Goal: Task Accomplishment & Management: Manage account settings

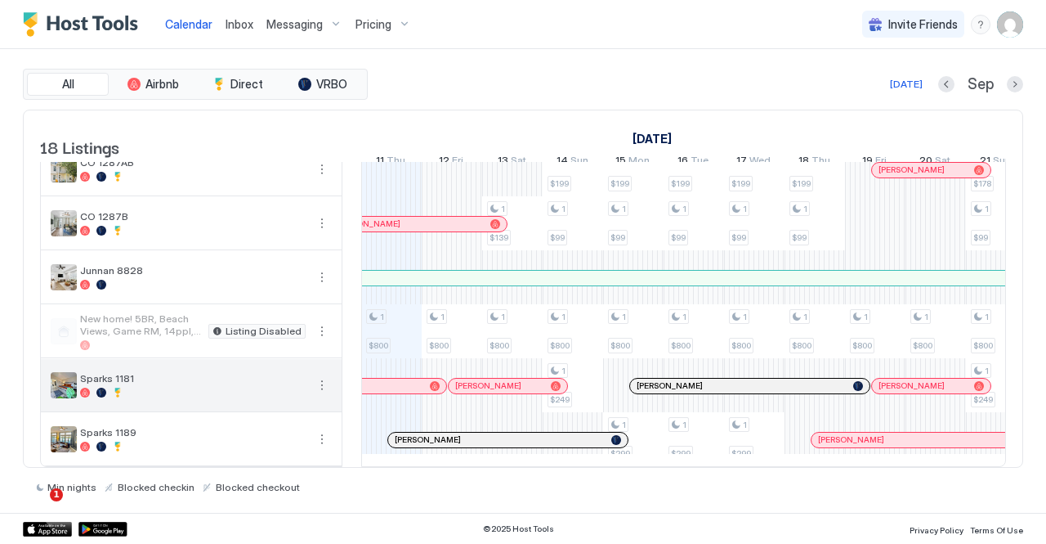
scroll to position [640, 0]
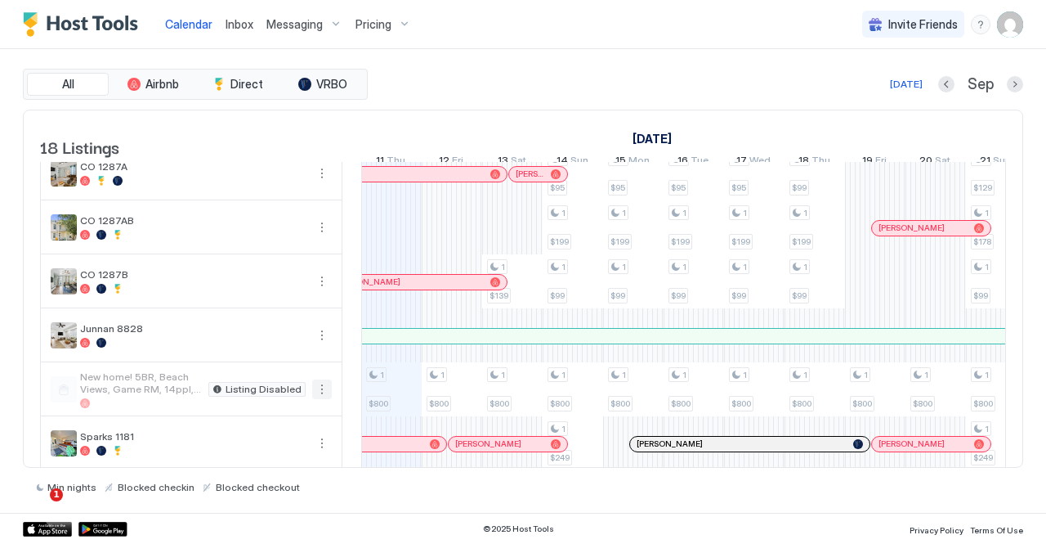
click at [323, 399] on button "More options" at bounding box center [322, 389] width 20 height 20
click at [295, 331] on div at bounding box center [523, 272] width 1046 height 544
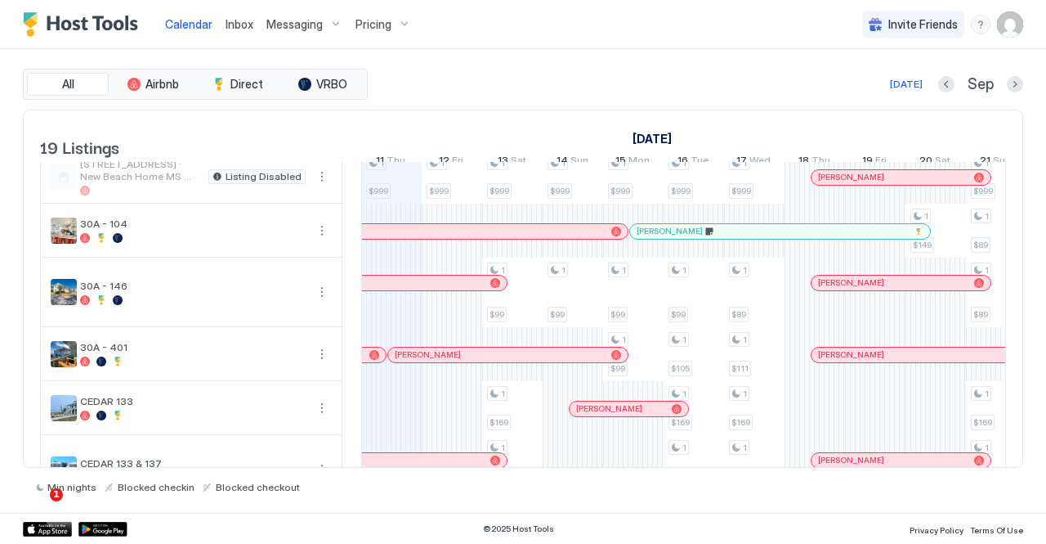
scroll to position [0, 0]
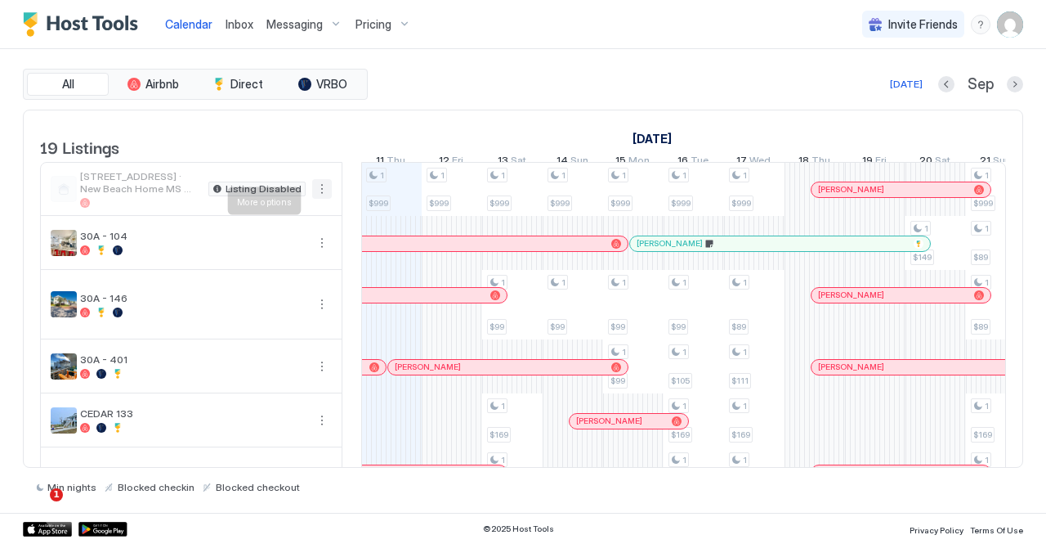
click at [324, 199] on button "More options" at bounding box center [322, 189] width 20 height 20
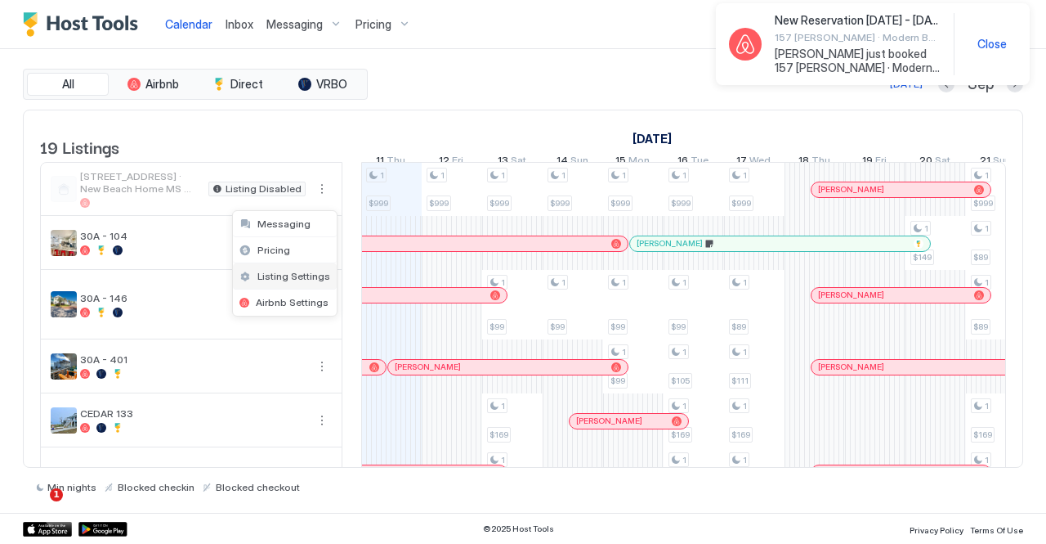
click at [297, 270] on span "Listing Settings" at bounding box center [293, 276] width 73 height 12
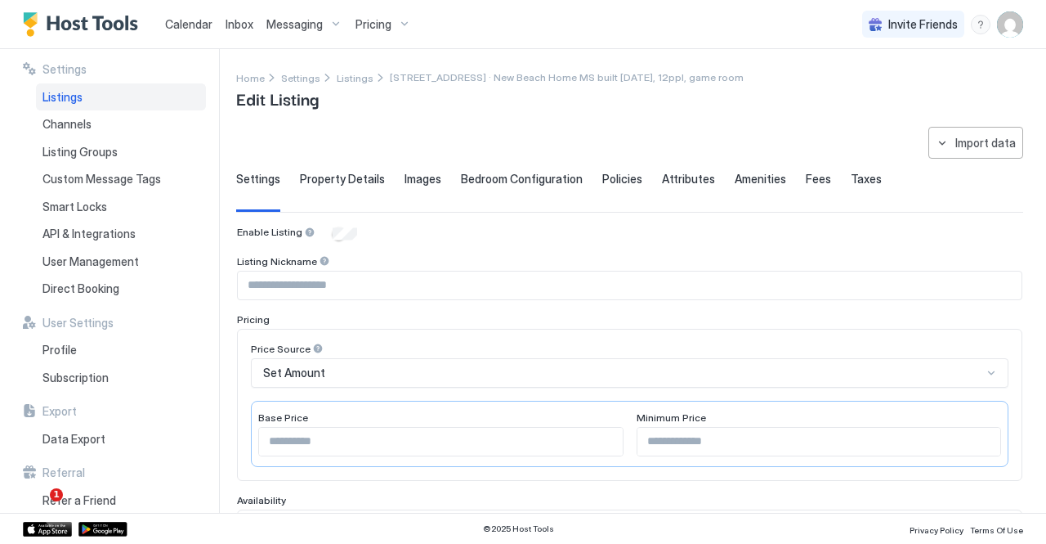
click at [74, 101] on span "Listings" at bounding box center [63, 97] width 40 height 15
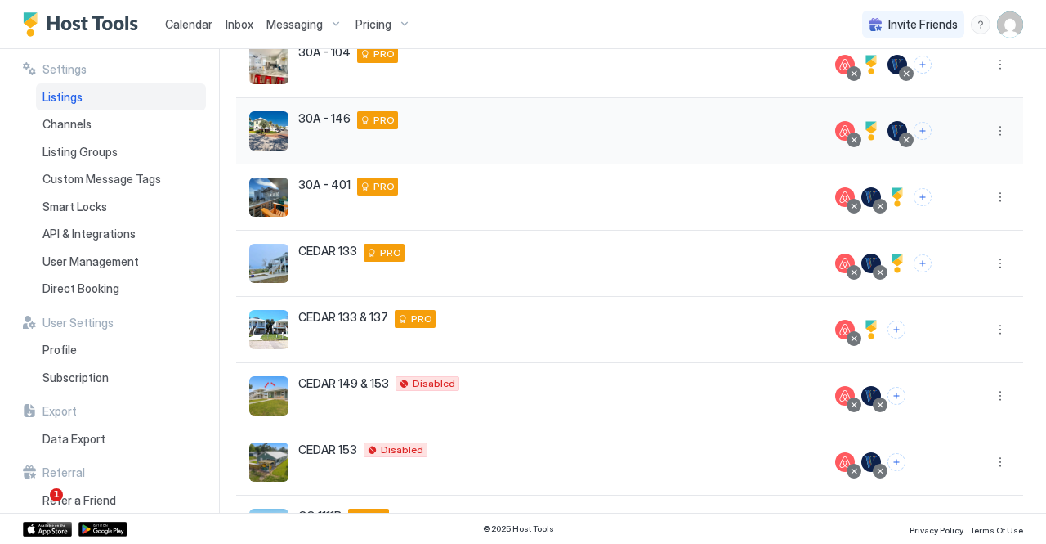
scroll to position [245, 0]
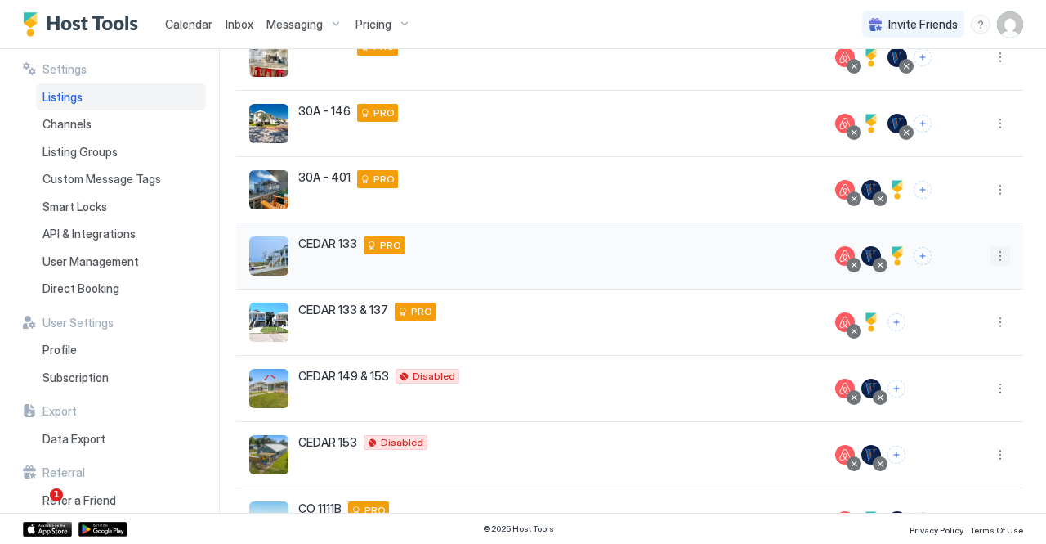
click at [991, 256] on button "More options" at bounding box center [1001, 256] width 20 height 20
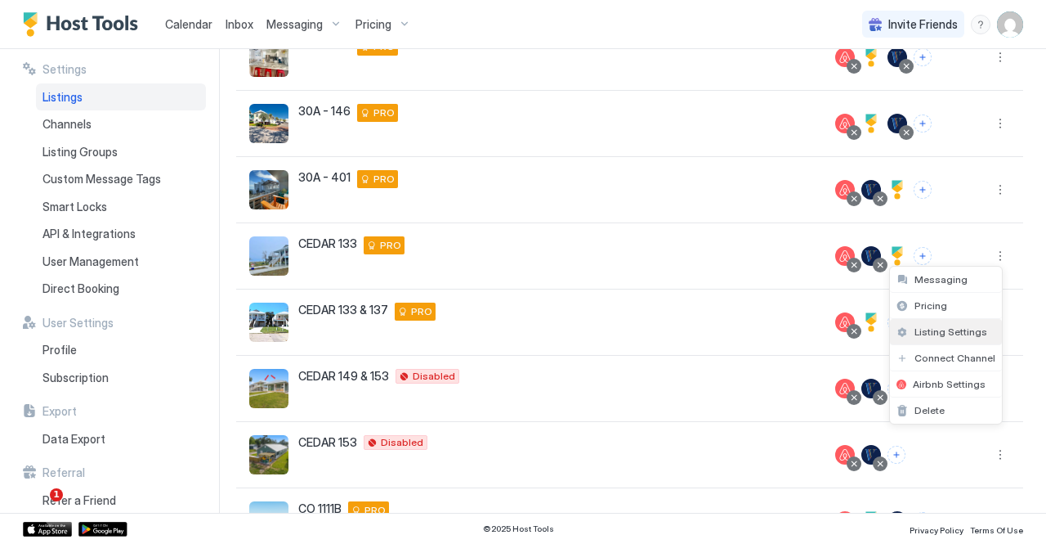
click at [945, 324] on div "Listing Settings" at bounding box center [946, 332] width 112 height 26
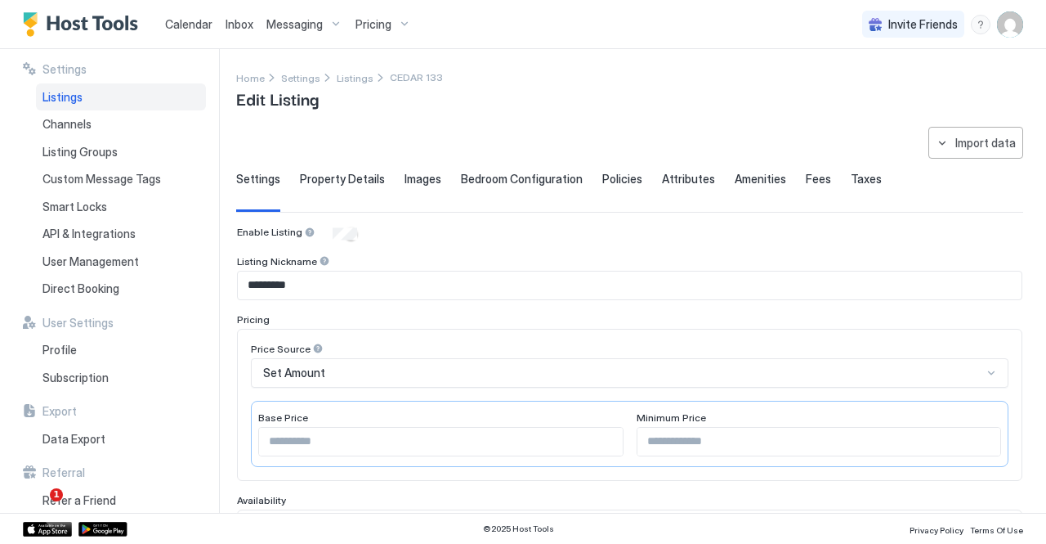
click at [351, 185] on span "Property Details" at bounding box center [342, 179] width 85 height 15
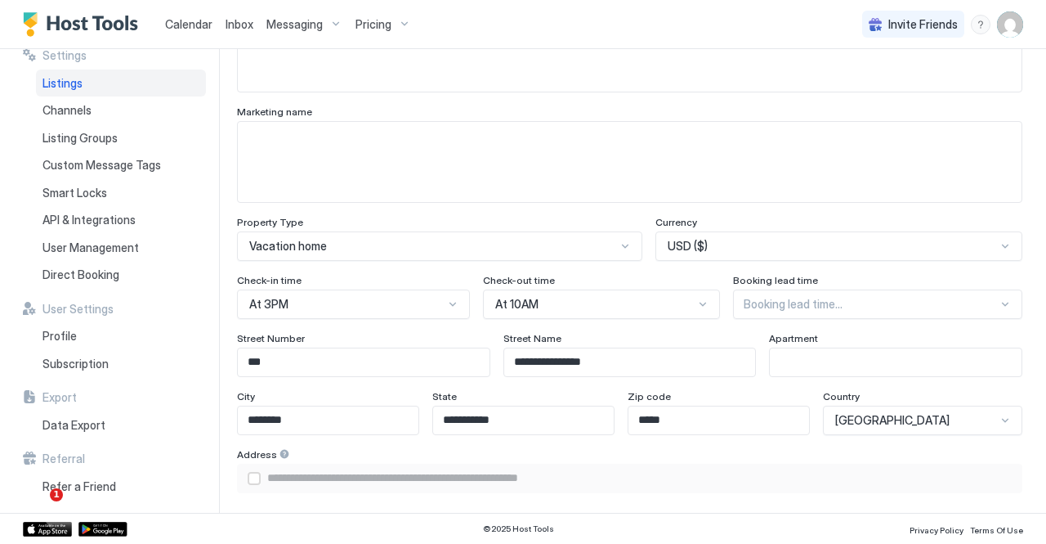
scroll to position [915, 0]
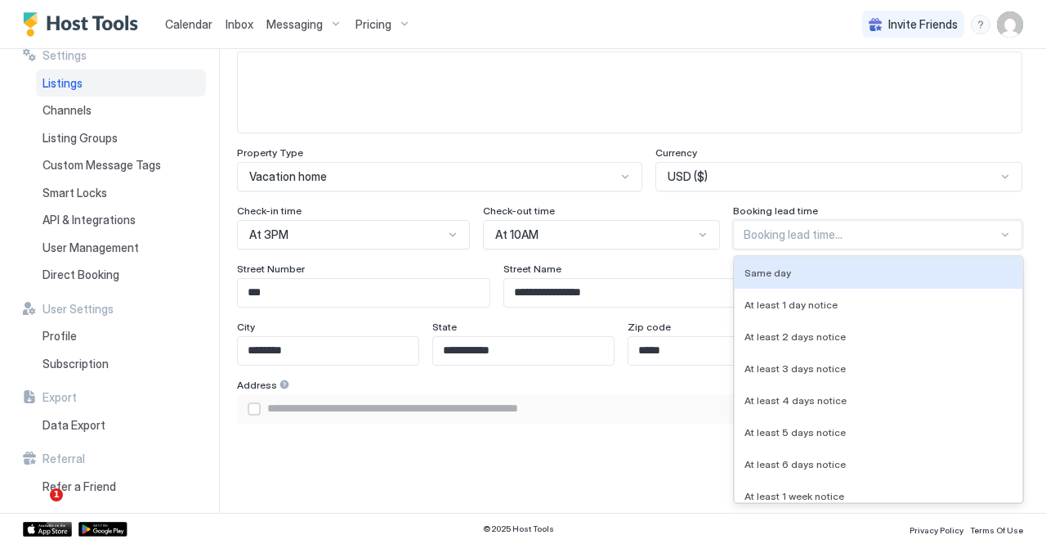
click at [880, 239] on div "8 results available. Use Up and Down to choose options, press Enter to select t…" at bounding box center [877, 234] width 289 height 29
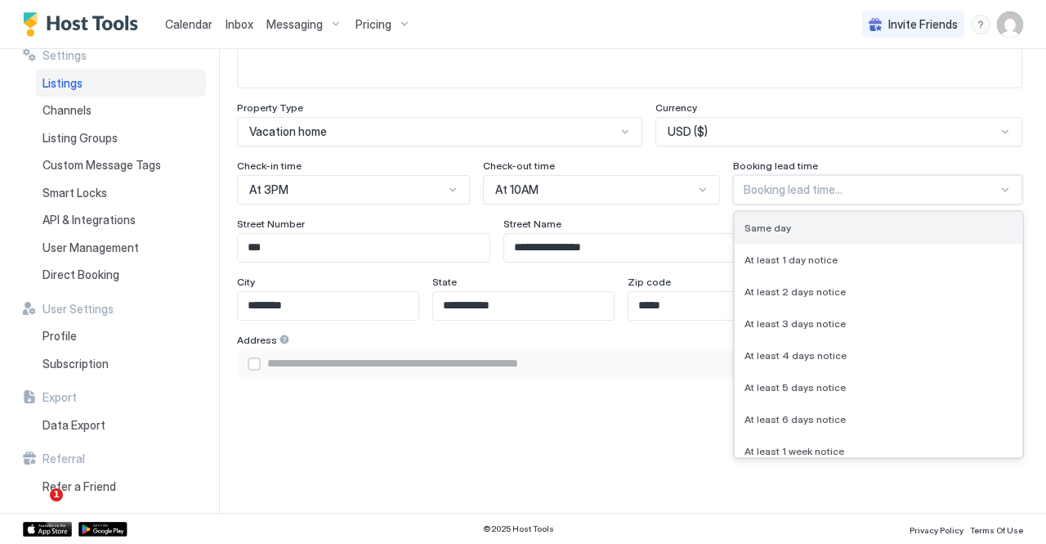
click at [850, 231] on div "Same day" at bounding box center [879, 227] width 268 height 12
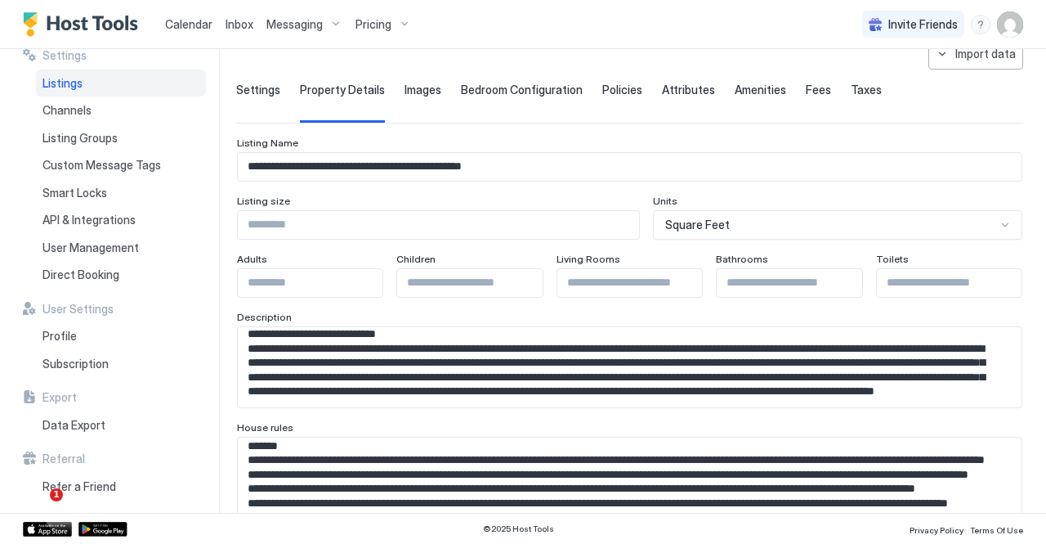
scroll to position [82, 0]
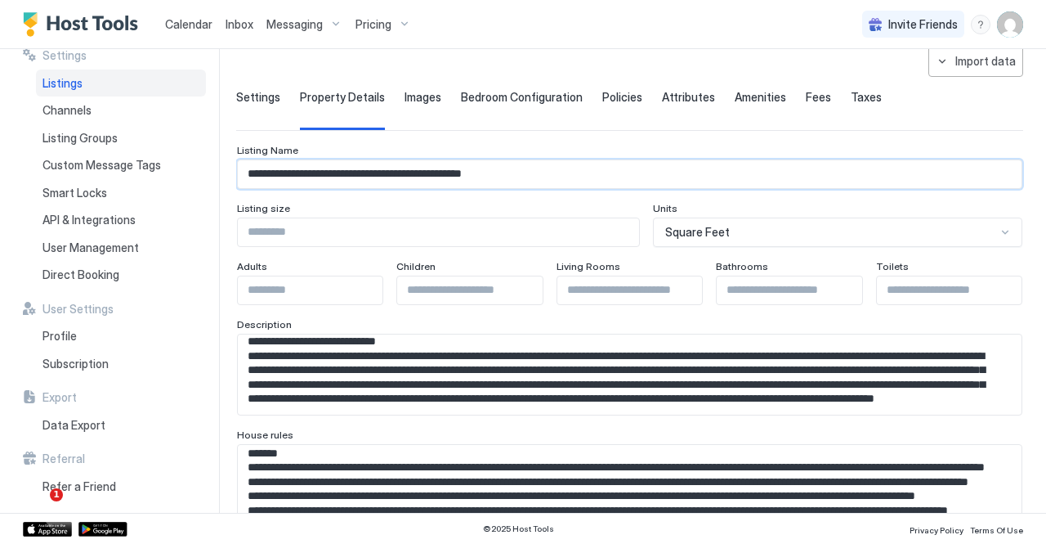
drag, startPoint x: 324, startPoint y: 174, endPoint x: 226, endPoint y: 172, distance: 97.3
click at [226, 172] on div "**********" at bounding box center [523, 280] width 1046 height 463
type input "**********"
click at [899, 289] on input "Input Field" at bounding box center [949, 290] width 145 height 28
type input "*"
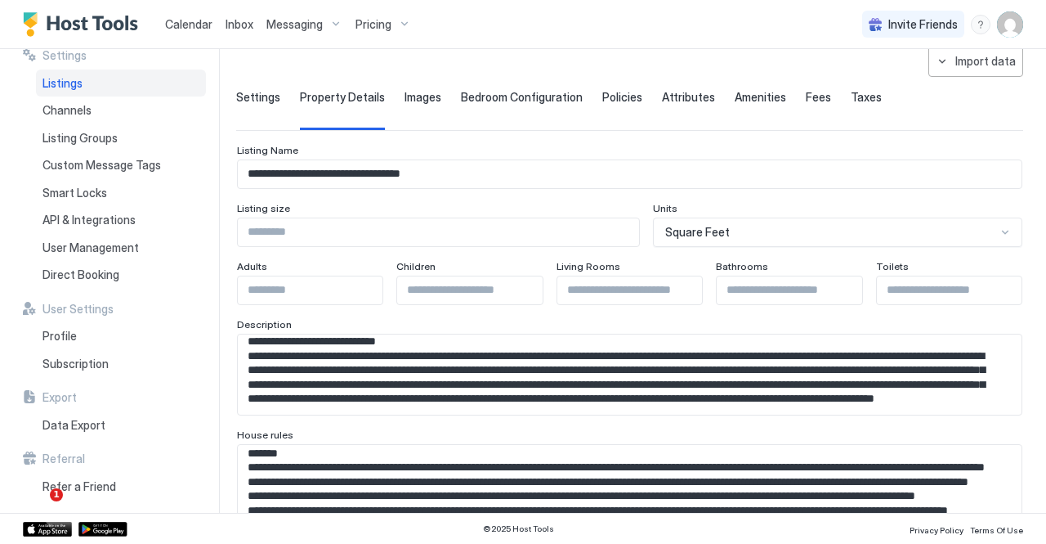
click at [769, 332] on div "Description" at bounding box center [629, 326] width 785 height 16
click at [604, 299] on input "*" at bounding box center [629, 290] width 145 height 28
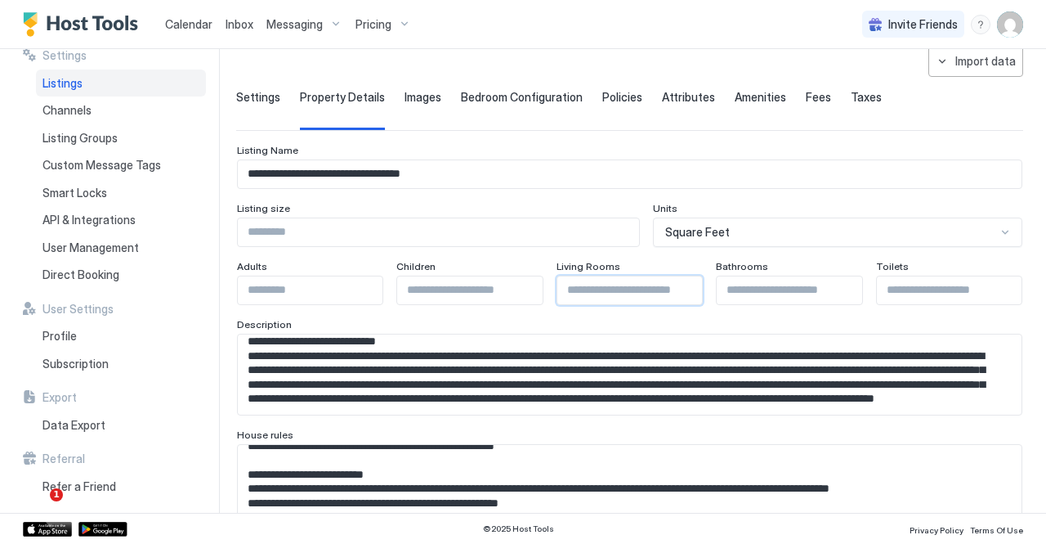
type input "*"
click at [296, 173] on input "**********" at bounding box center [630, 174] width 784 height 28
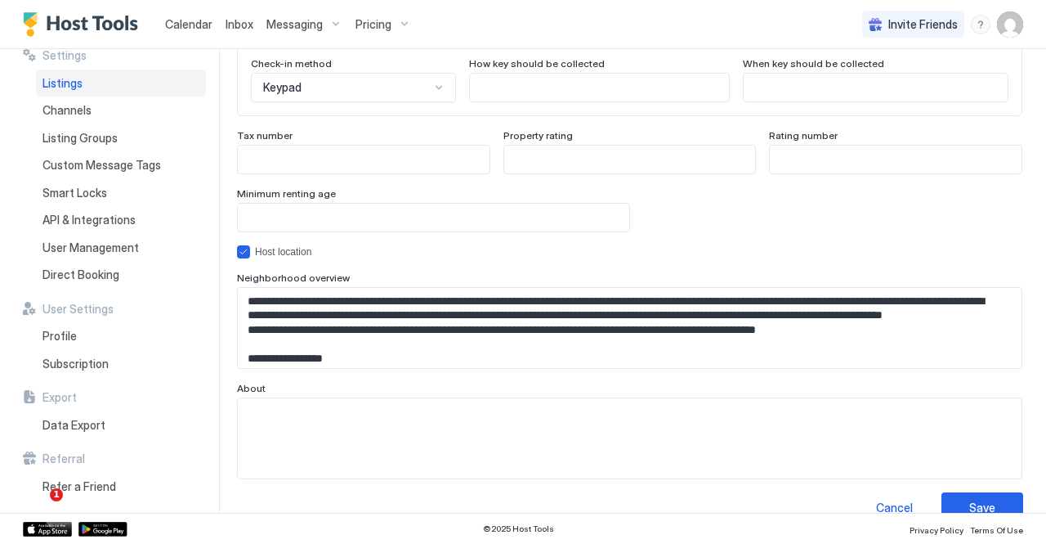
scroll to position [1582, 0]
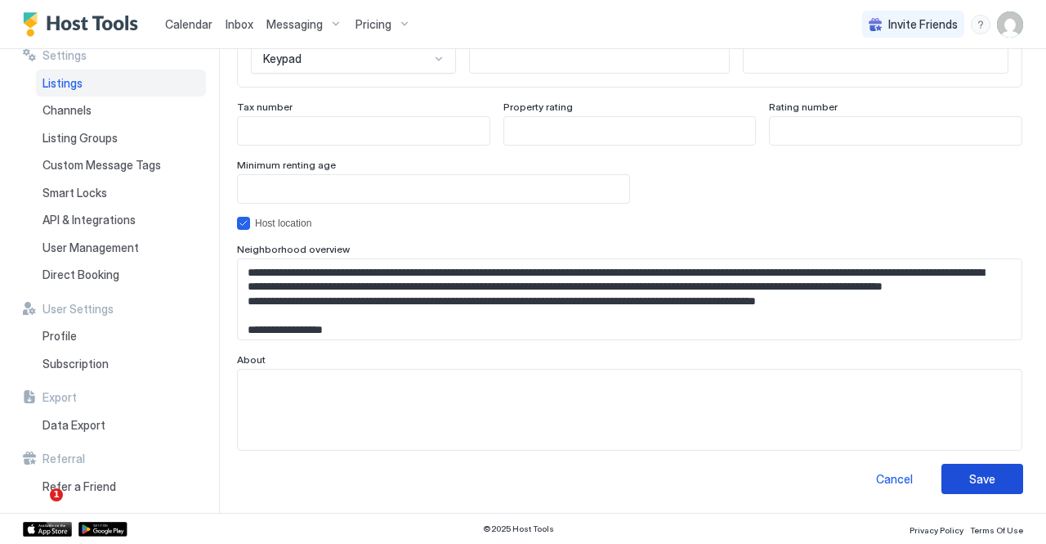
click at [988, 483] on button "Save" at bounding box center [983, 478] width 82 height 30
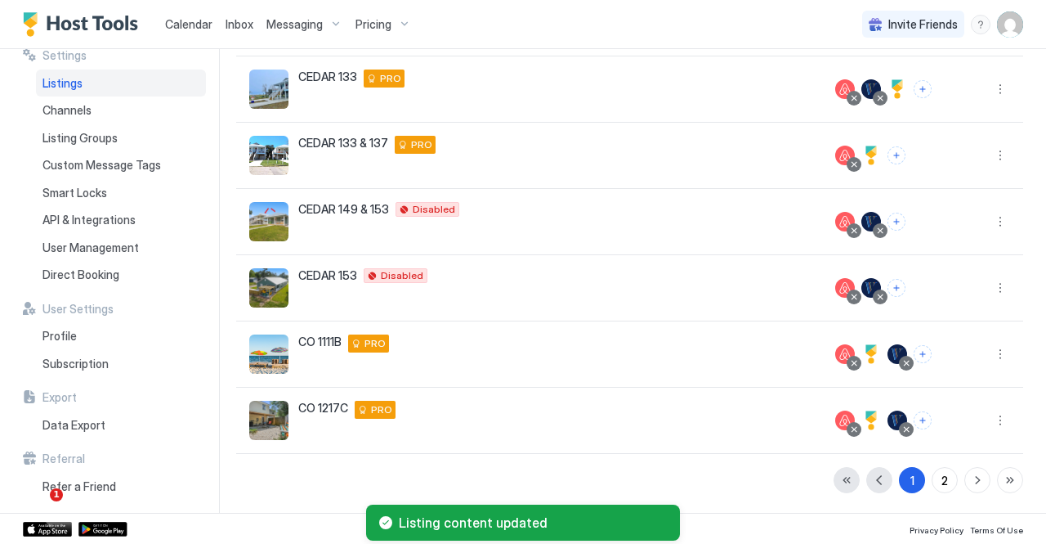
scroll to position [412, 0]
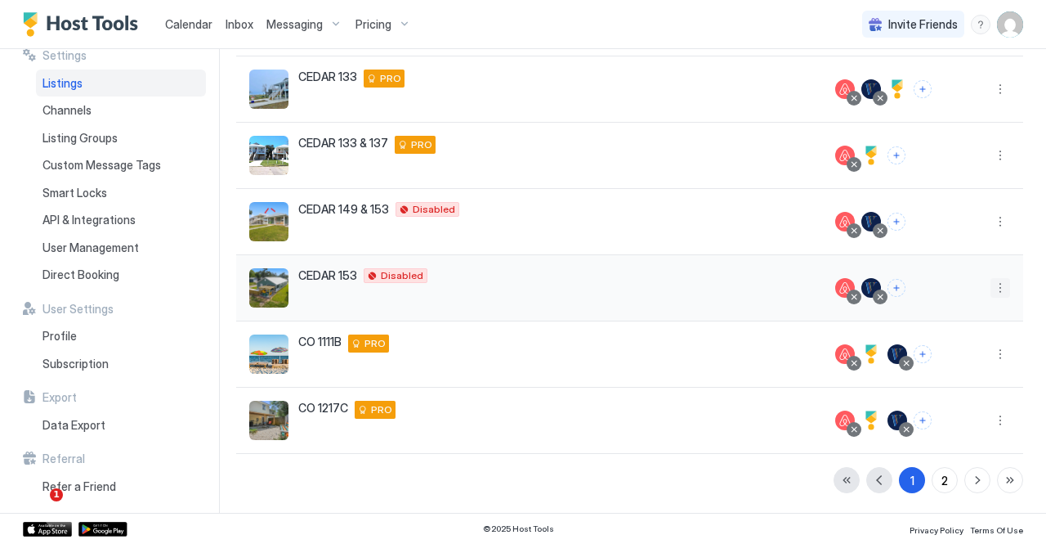
click at [991, 293] on button "More options" at bounding box center [1001, 288] width 20 height 20
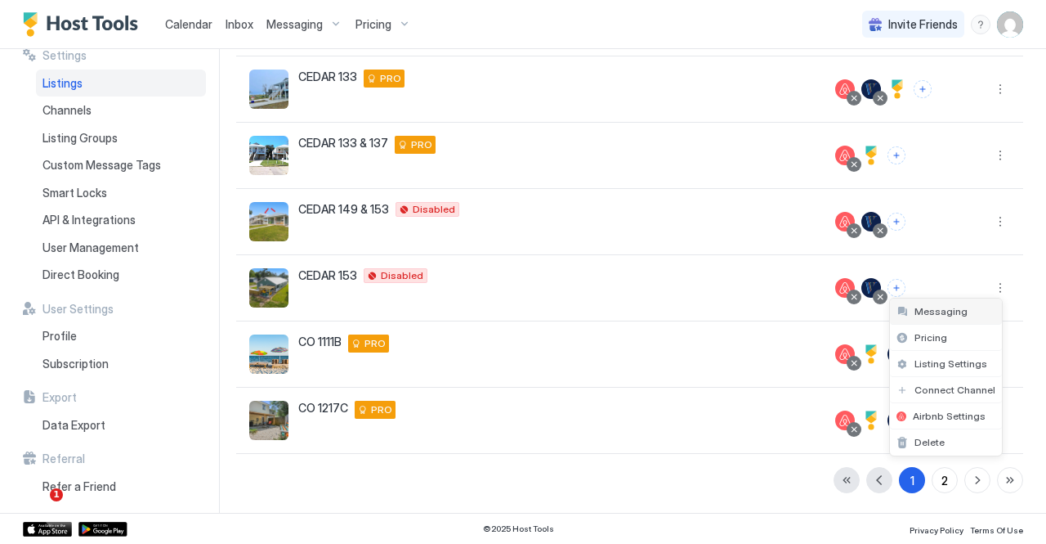
click at [948, 311] on span "Messaging" at bounding box center [941, 311] width 53 height 12
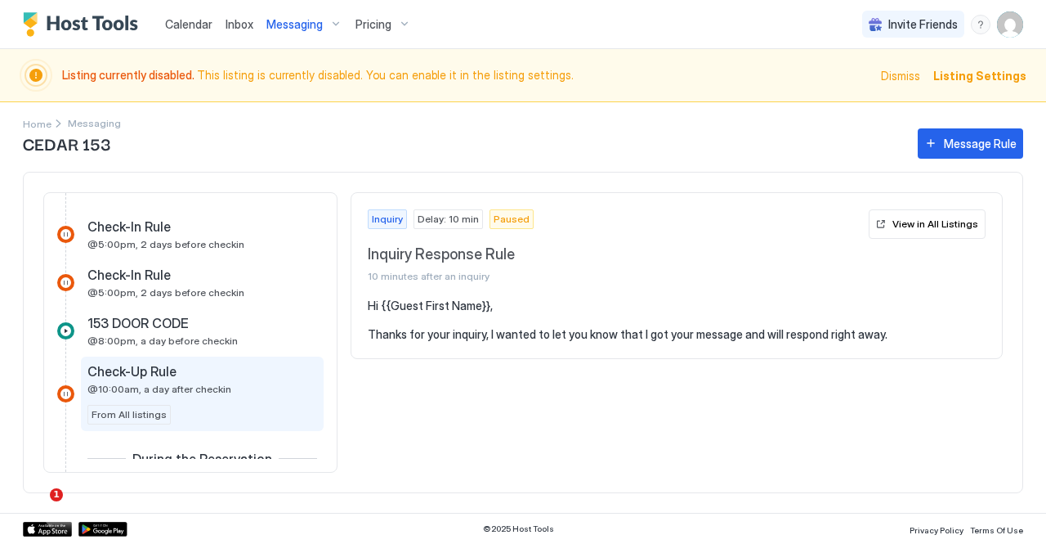
scroll to position [736, 0]
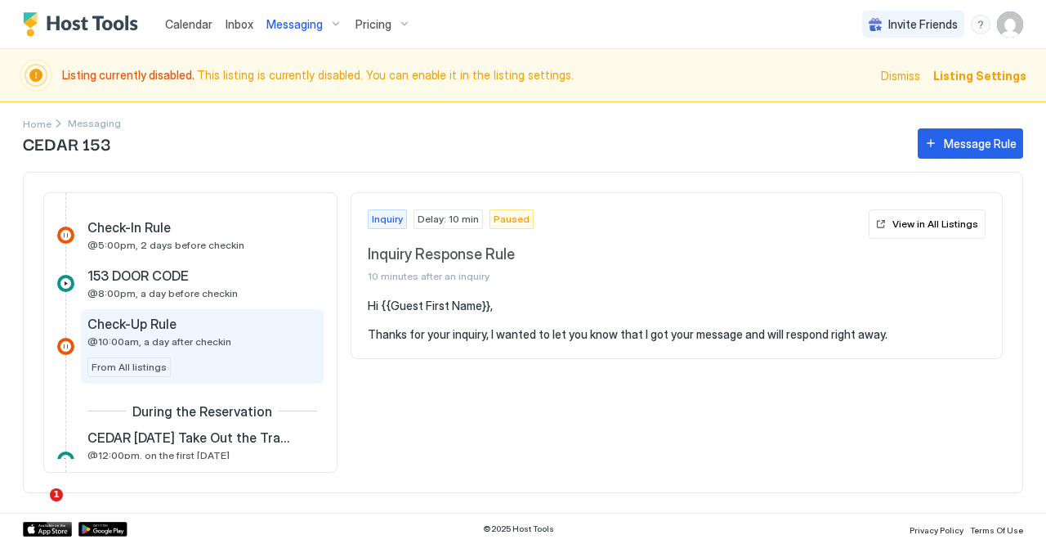
click at [204, 342] on span "@10:00am, a day after checkin" at bounding box center [159, 341] width 144 height 12
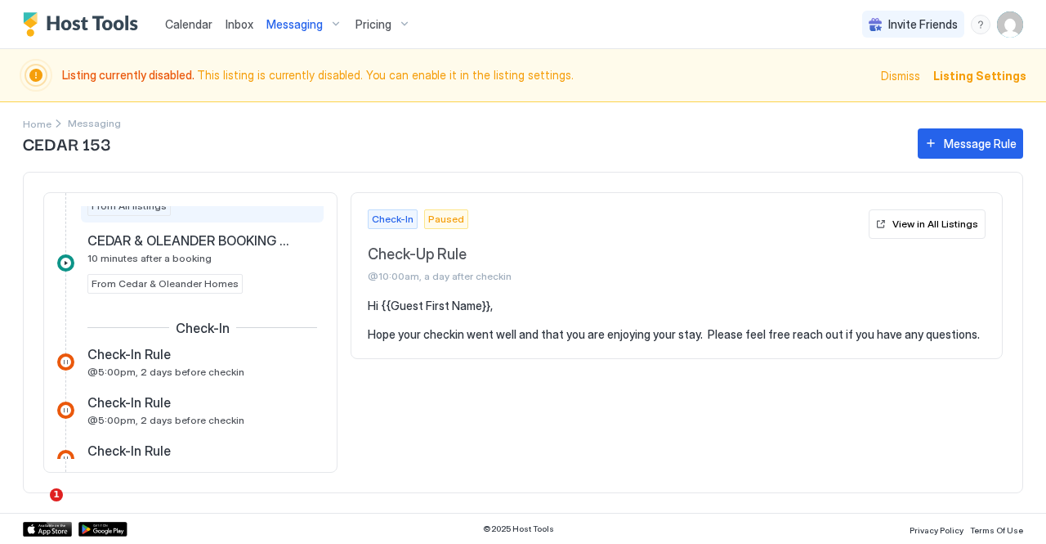
scroll to position [490, 0]
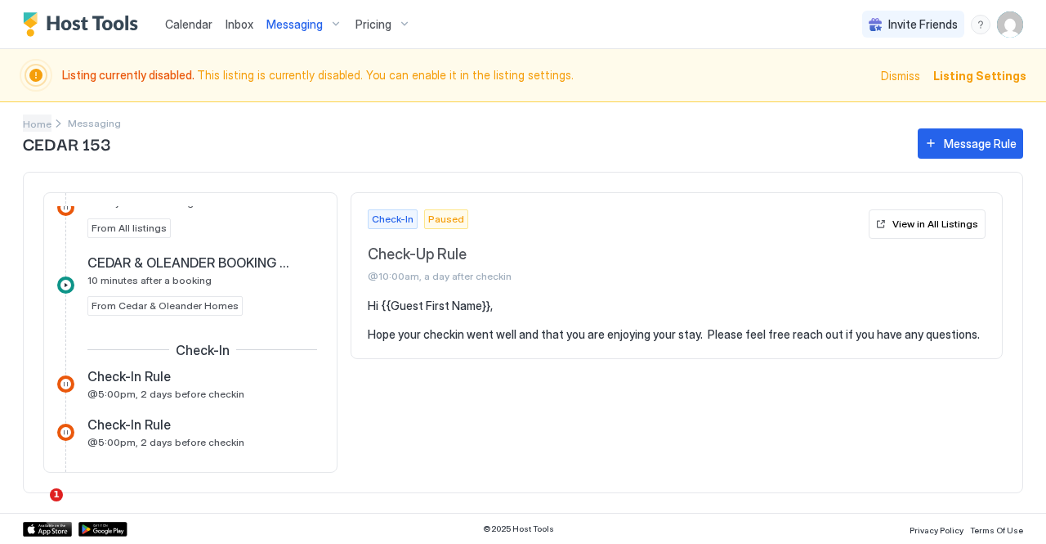
click at [34, 122] on span "Home" at bounding box center [37, 124] width 29 height 12
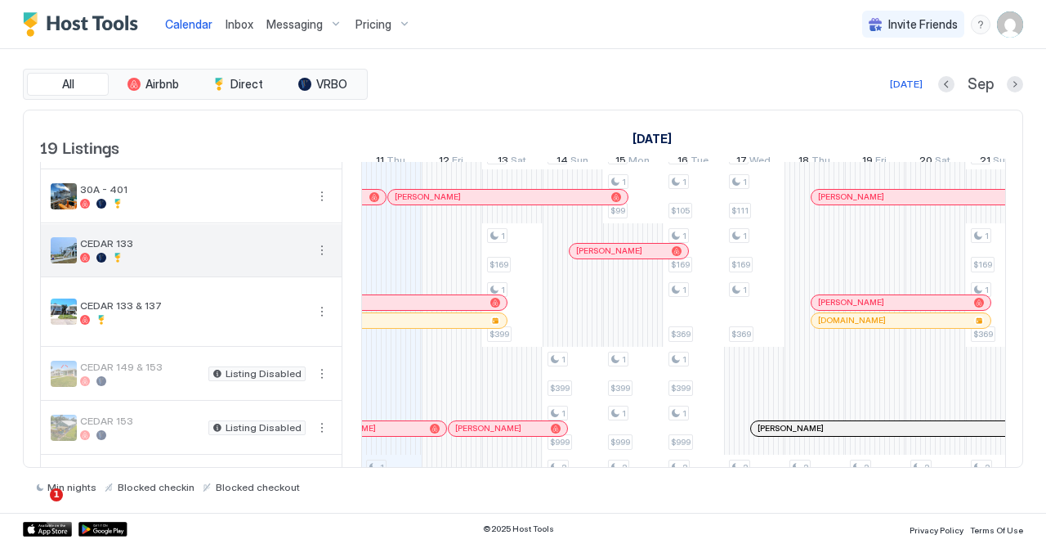
scroll to position [163, 0]
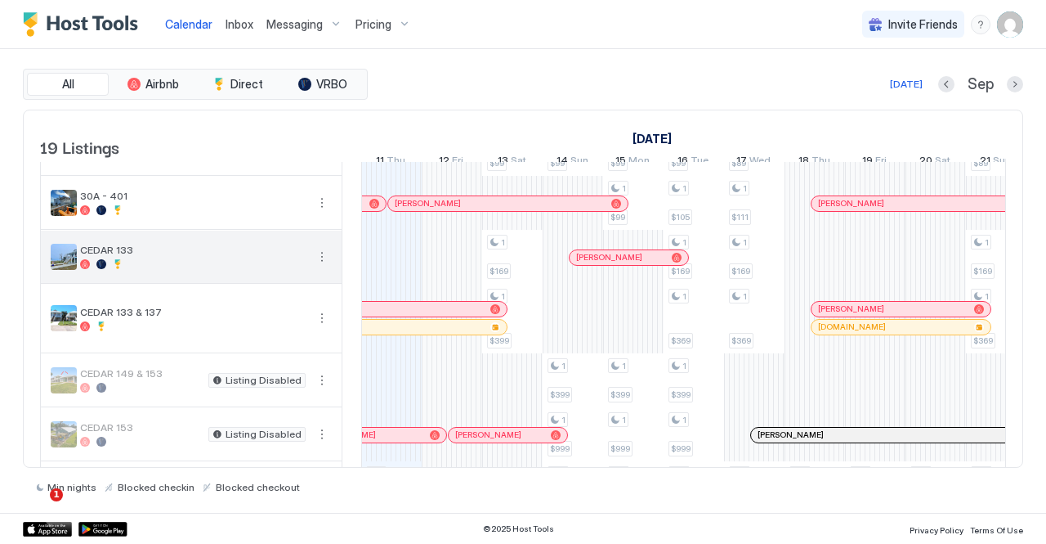
click at [327, 266] on button "More options" at bounding box center [322, 257] width 20 height 20
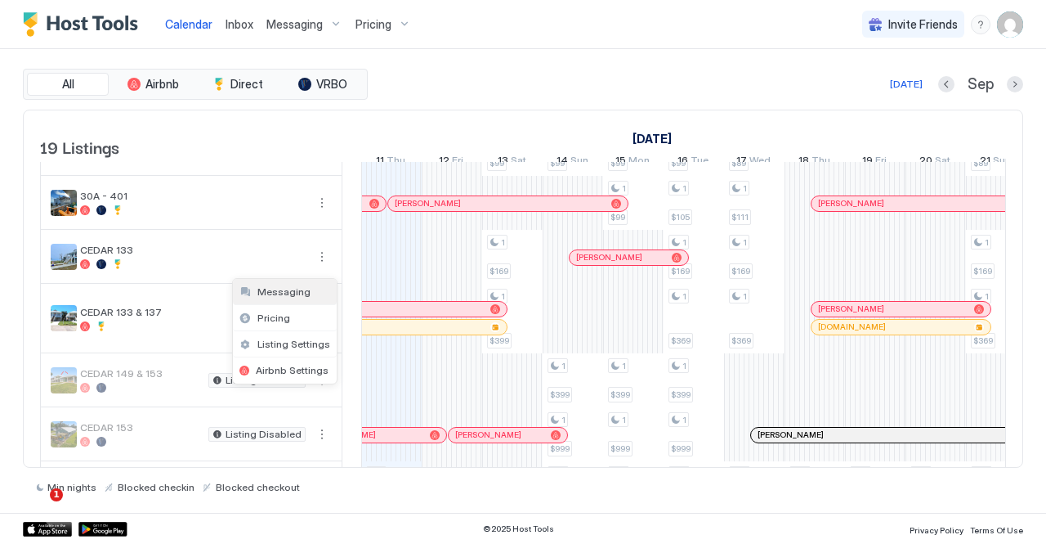
click at [286, 293] on span "Messaging" at bounding box center [283, 291] width 53 height 12
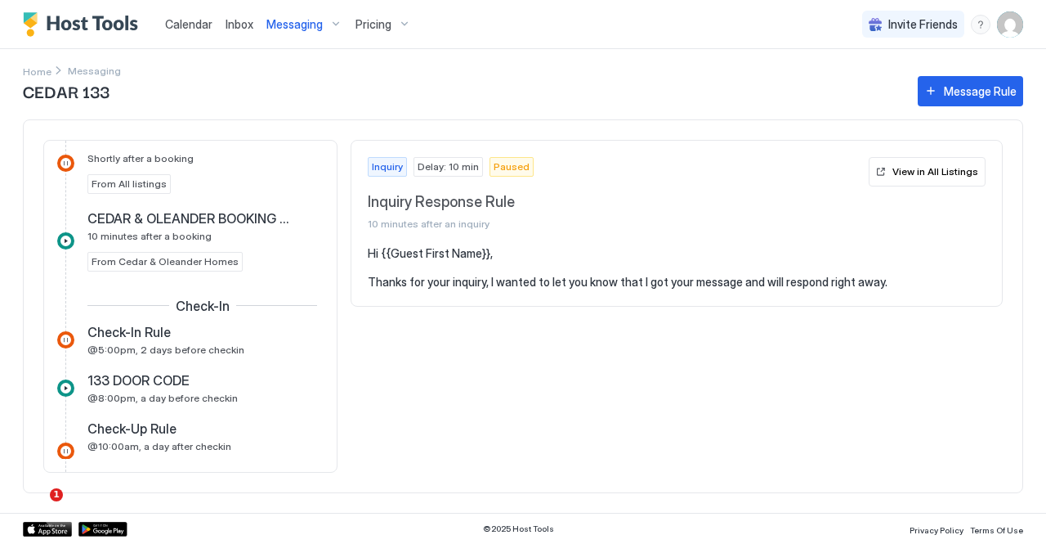
scroll to position [490, 0]
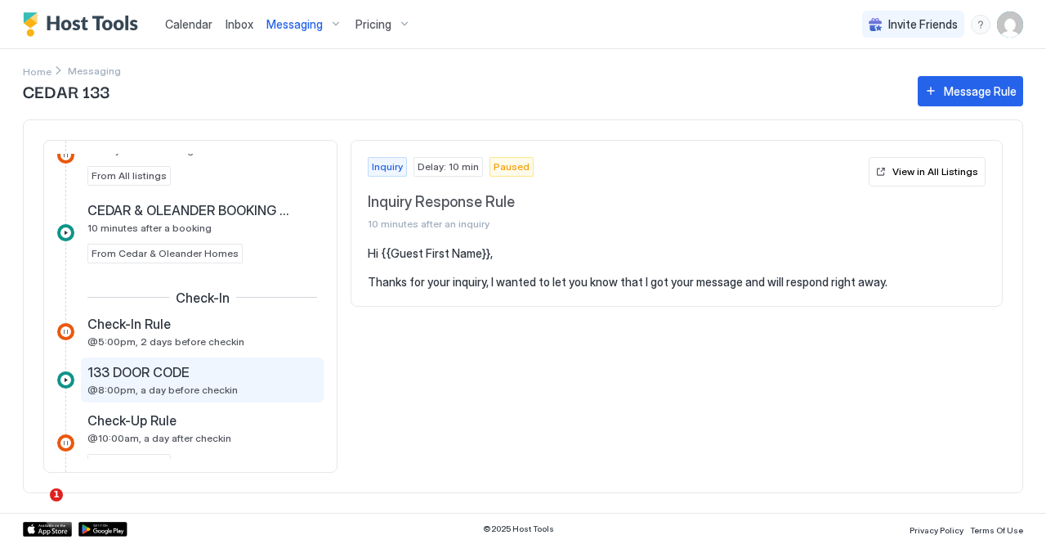
click at [204, 375] on div "133 DOOR CODE" at bounding box center [190, 372] width 207 height 16
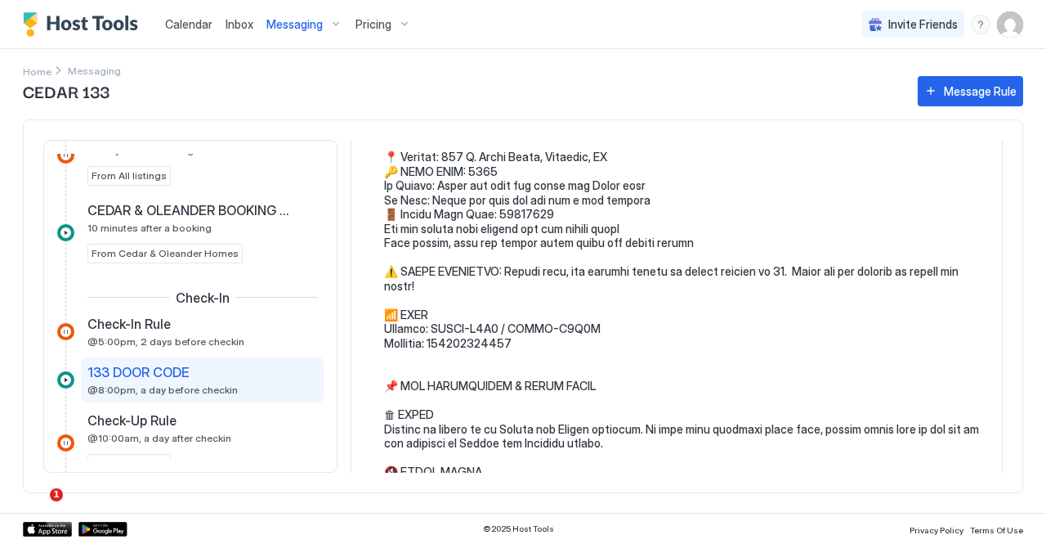
scroll to position [163, 0]
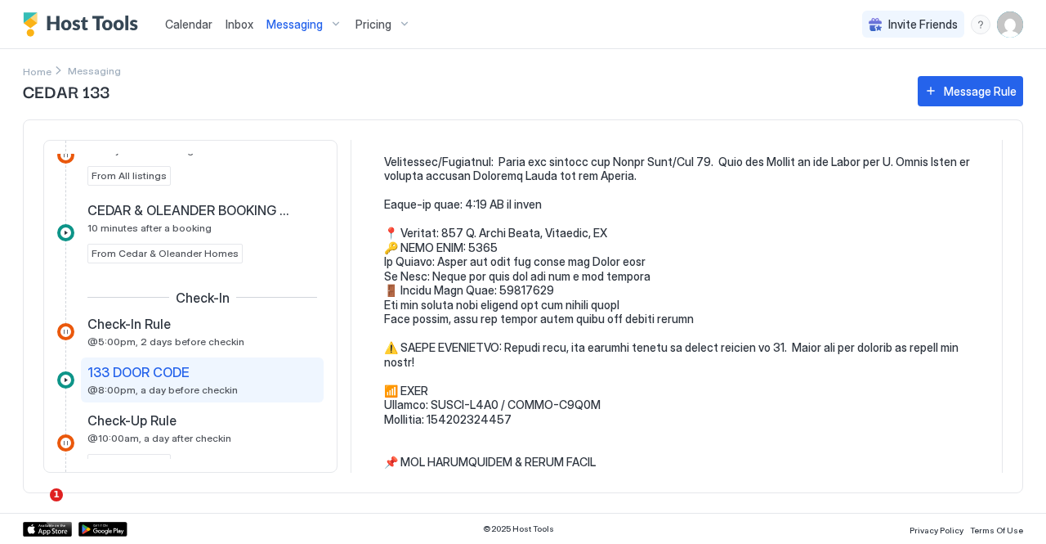
click at [611, 273] on pre at bounding box center [685, 462] width 602 height 758
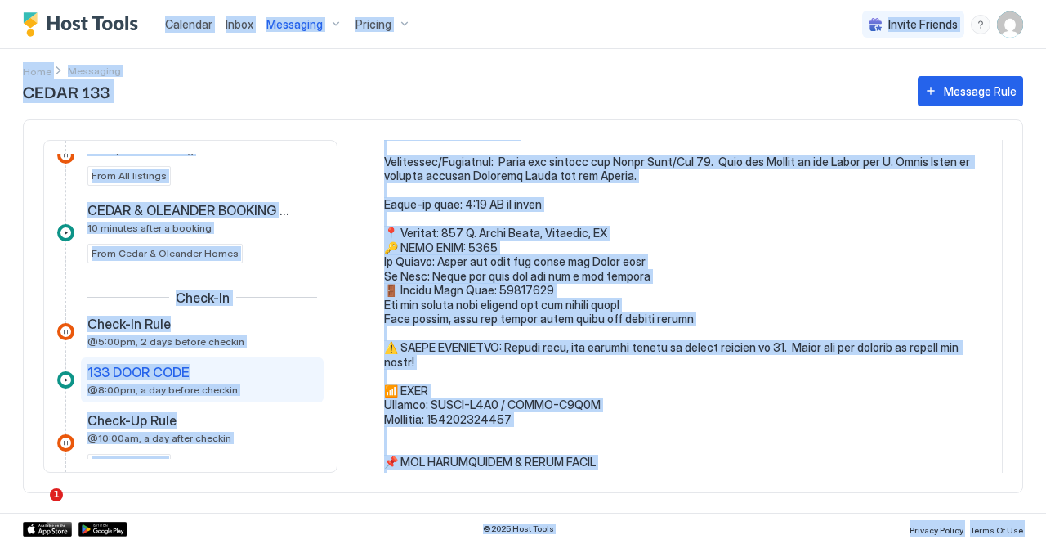
click at [617, 280] on pre at bounding box center [685, 462] width 602 height 758
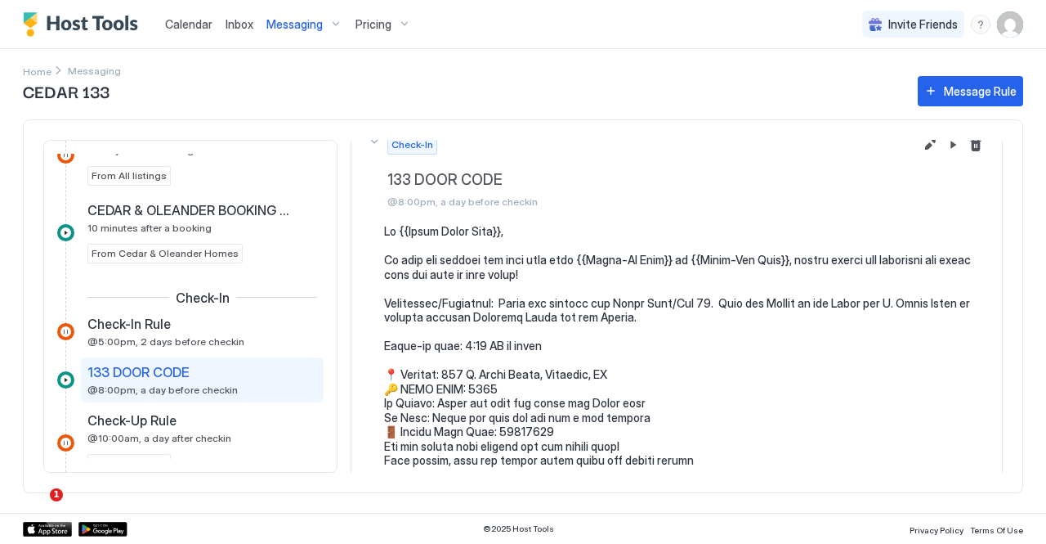
scroll to position [0, 0]
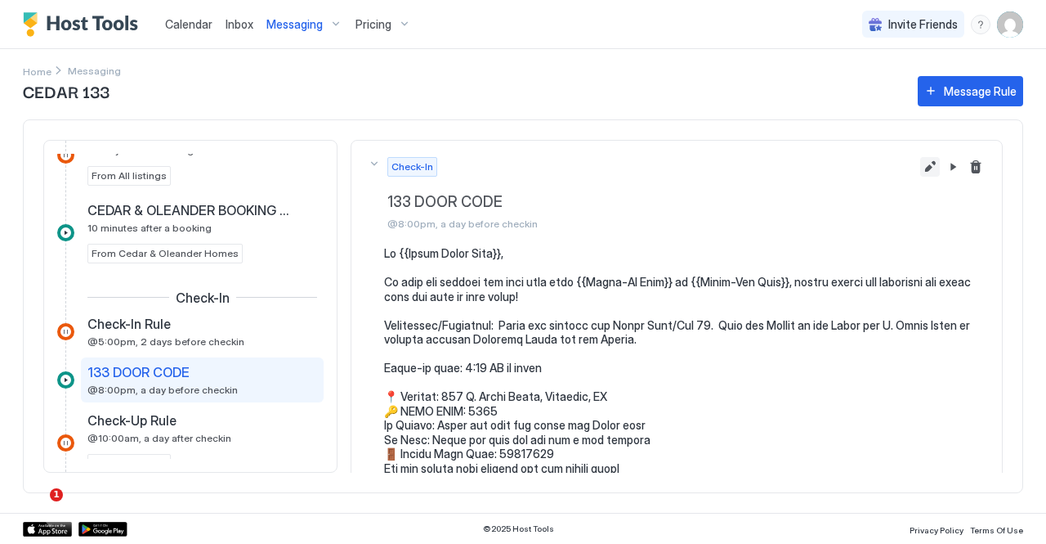
click at [920, 172] on button "Edit message rule" at bounding box center [930, 167] width 20 height 20
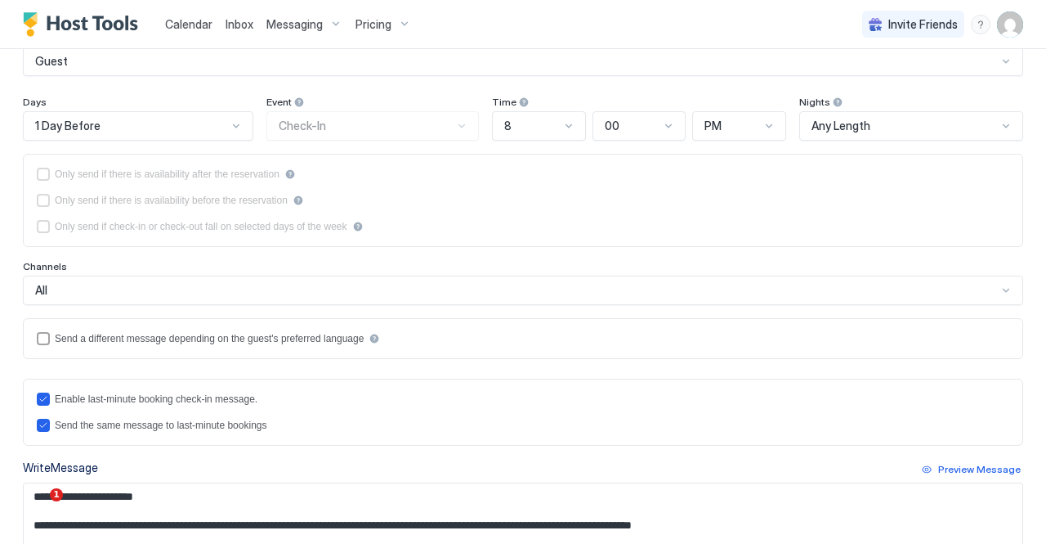
scroll to position [245, 0]
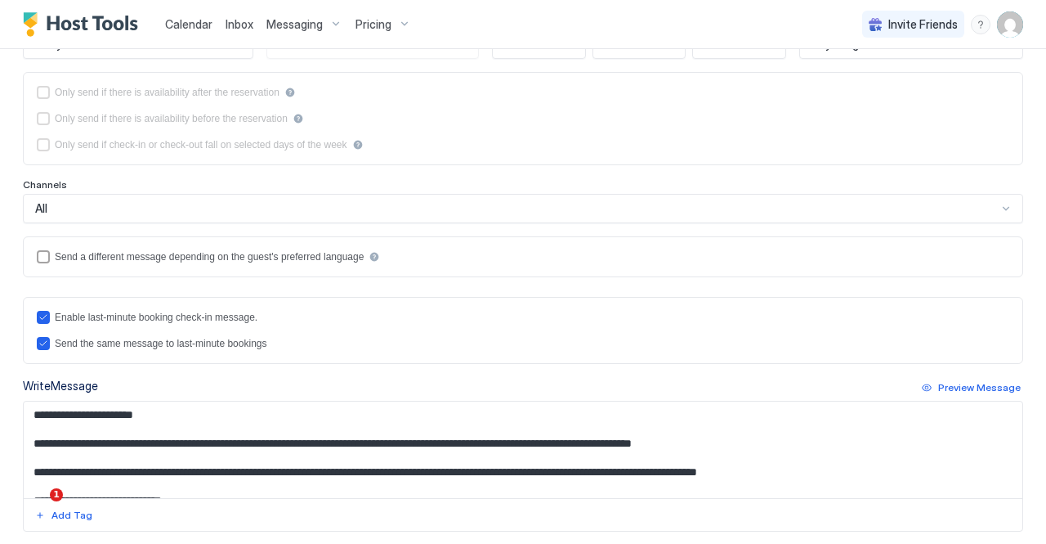
click at [87, 441] on textarea "Input Field" at bounding box center [517, 449] width 987 height 96
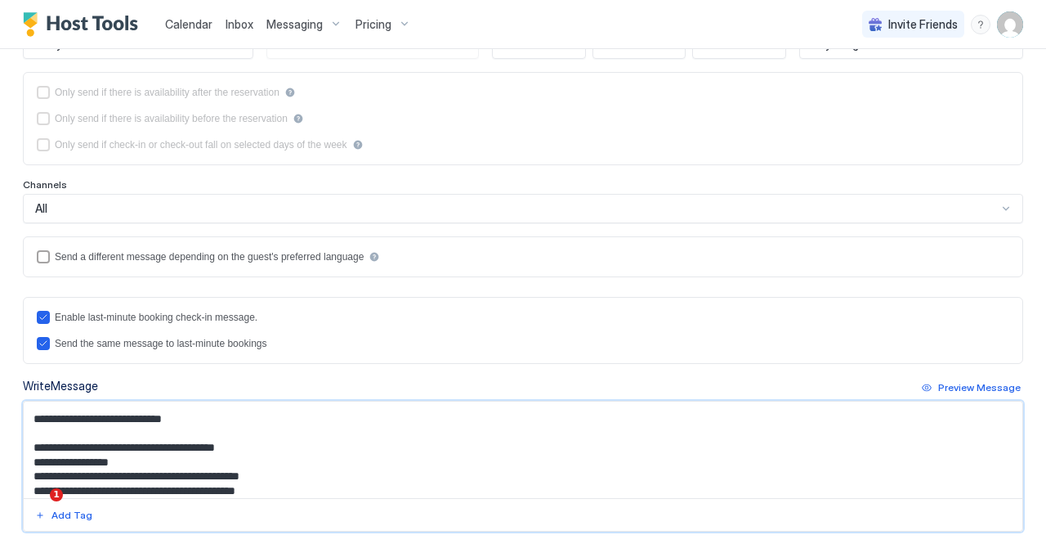
click at [407, 459] on textarea "Input Field" at bounding box center [517, 449] width 987 height 96
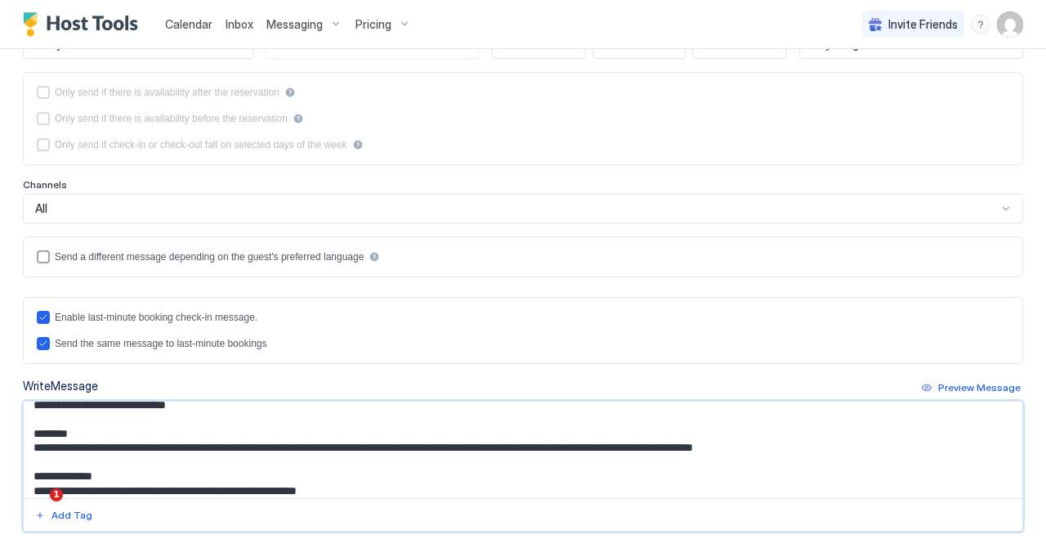
scroll to position [327, 0]
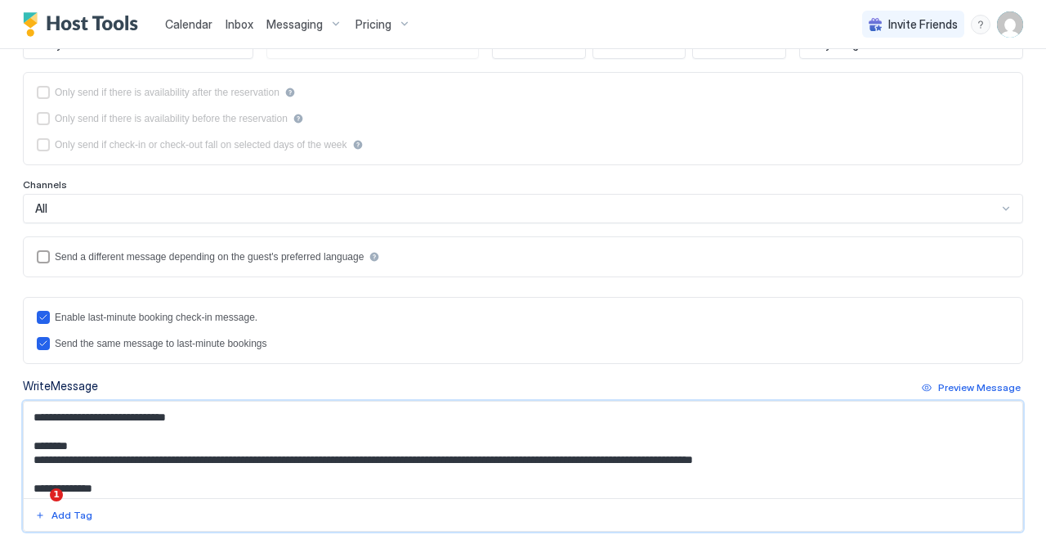
click at [244, 457] on textarea "Input Field" at bounding box center [517, 449] width 987 height 96
type textarea "**********"
click at [997, 30] on img "User profile" at bounding box center [1010, 24] width 26 height 26
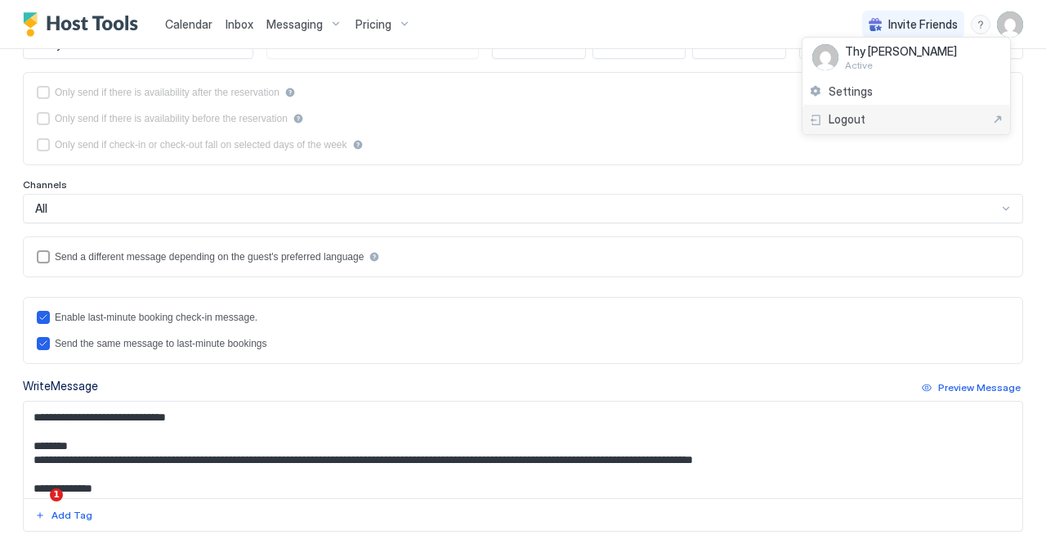
click at [865, 122] on div "Logout" at bounding box center [906, 119] width 195 height 15
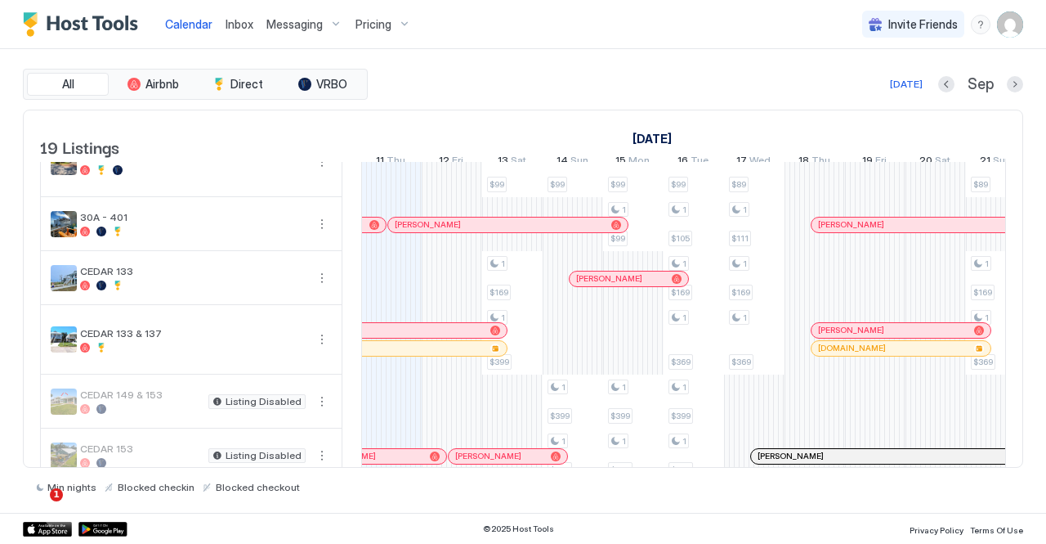
scroll to position [122, 0]
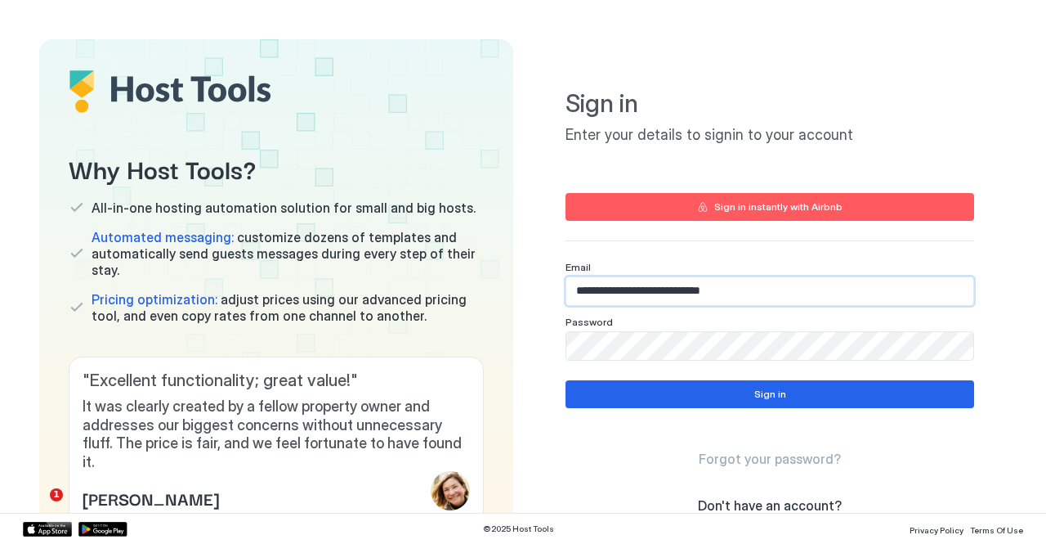
click at [669, 293] on input "**********" at bounding box center [769, 291] width 407 height 28
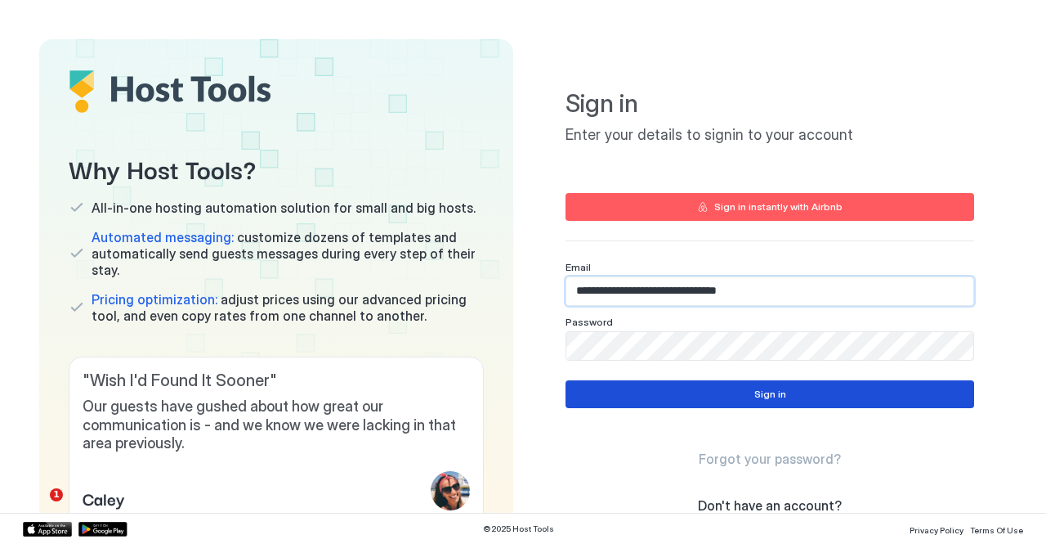
type input "**********"
click at [713, 387] on button "Sign in" at bounding box center [770, 394] width 409 height 28
